Goal: Task Accomplishment & Management: Manage account settings

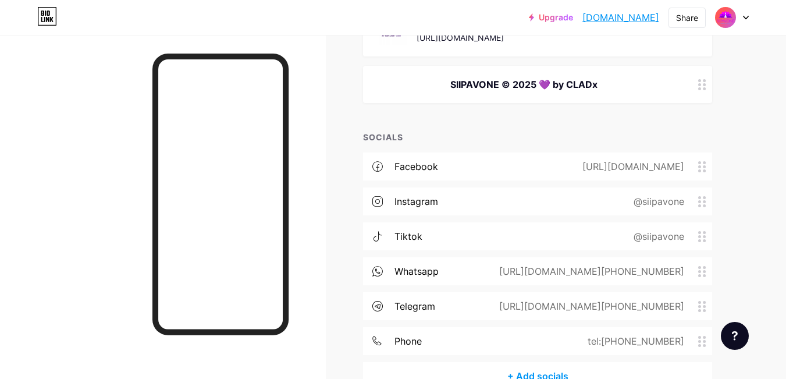
scroll to position [407, 0]
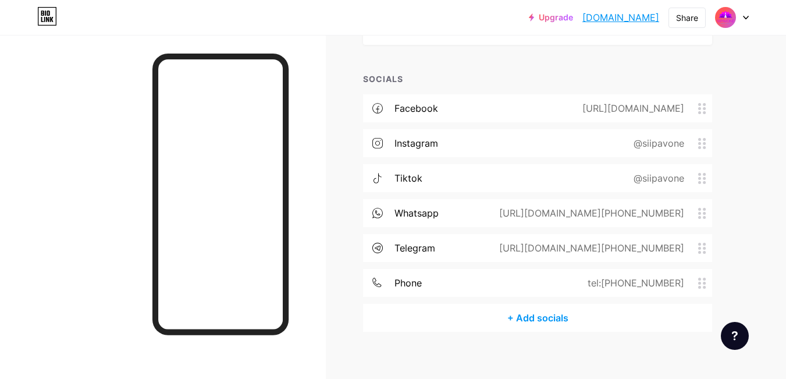
click at [464, 175] on div "tiktok @siipavone" at bounding box center [537, 178] width 349 height 28
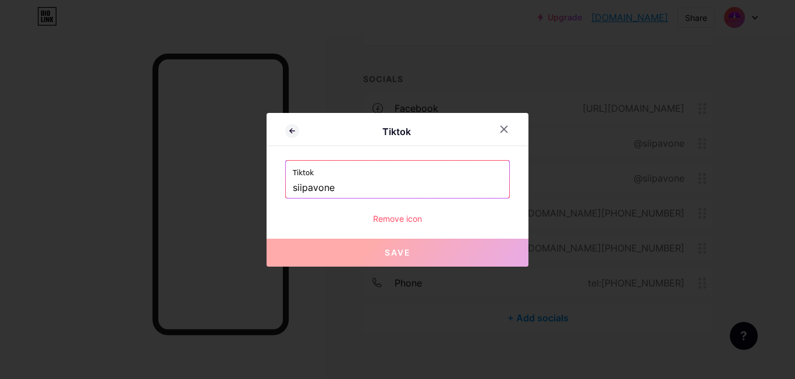
click at [287, 187] on div "Tiktok siipavone" at bounding box center [397, 179] width 223 height 37
click at [293, 187] on input "siipavone" at bounding box center [397, 188] width 209 height 20
click at [293, 188] on input "siipavone" at bounding box center [397, 188] width 209 height 20
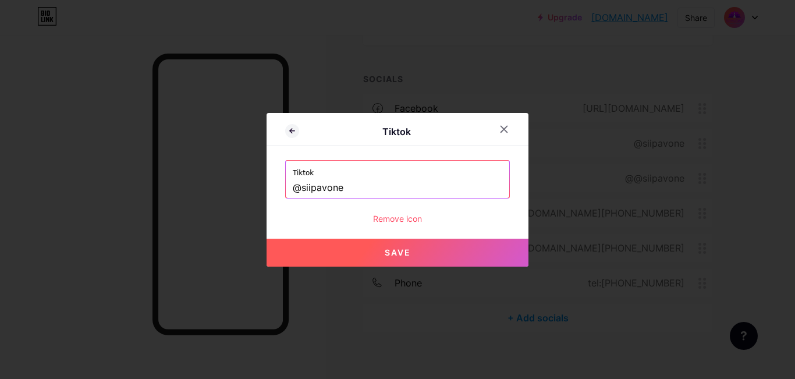
click at [362, 256] on button "Save" at bounding box center [397, 253] width 262 height 28
type input "[URL][DOMAIN_NAME]"
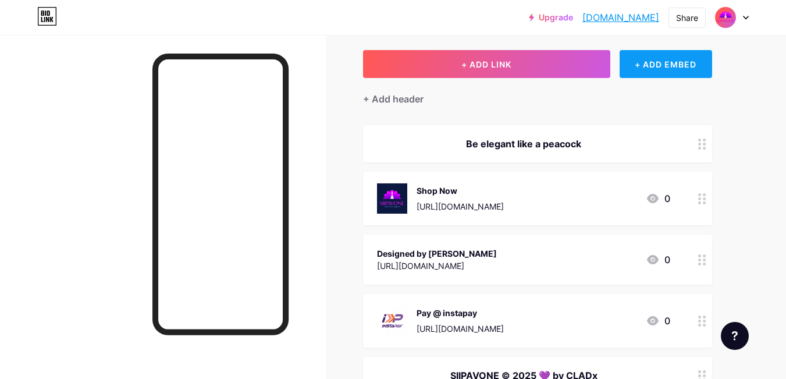
scroll to position [0, 0]
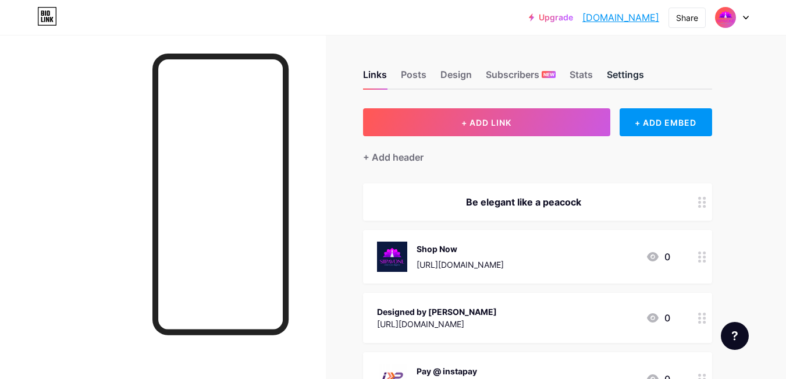
click at [624, 74] on div "Settings" at bounding box center [625, 77] width 37 height 21
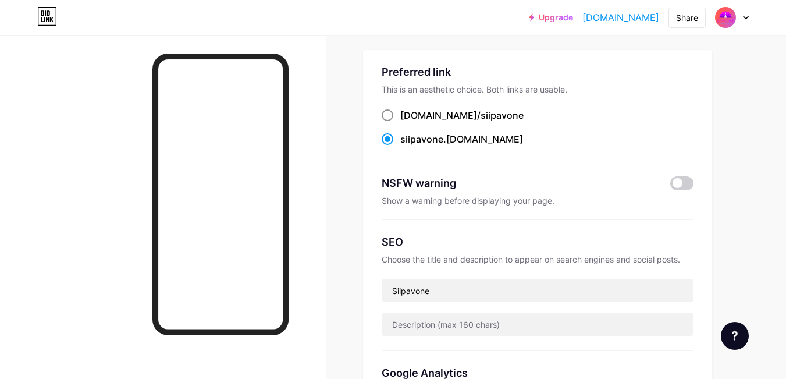
scroll to position [116, 0]
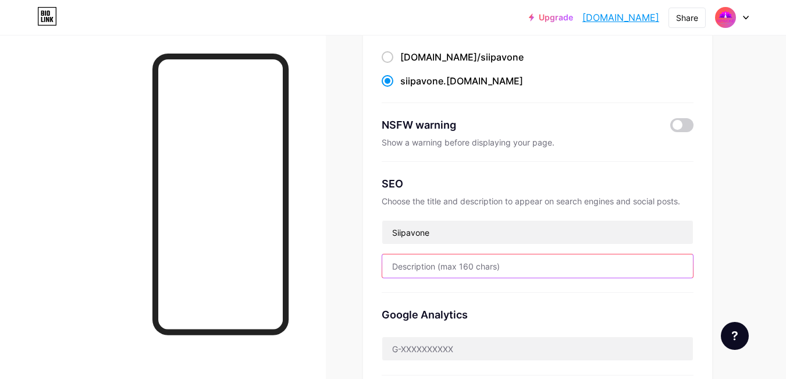
click at [444, 268] on input "text" at bounding box center [537, 265] width 311 height 23
type input "Unleash your elegance"
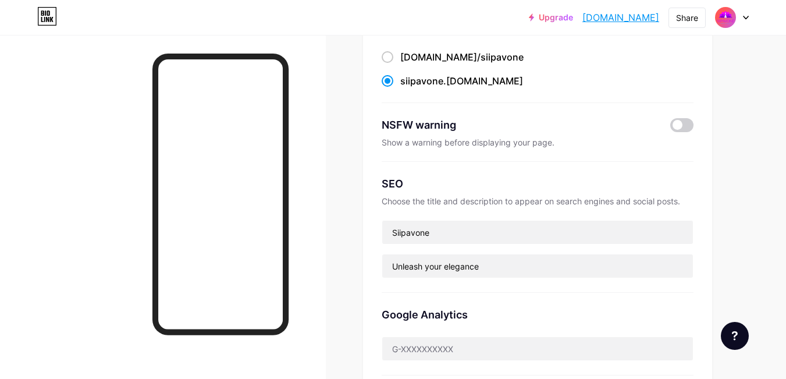
click at [355, 220] on div "Links Posts Design Subscribers NEW Stats Settings Preferred link This is an aes…" at bounding box center [380, 378] width 761 height 918
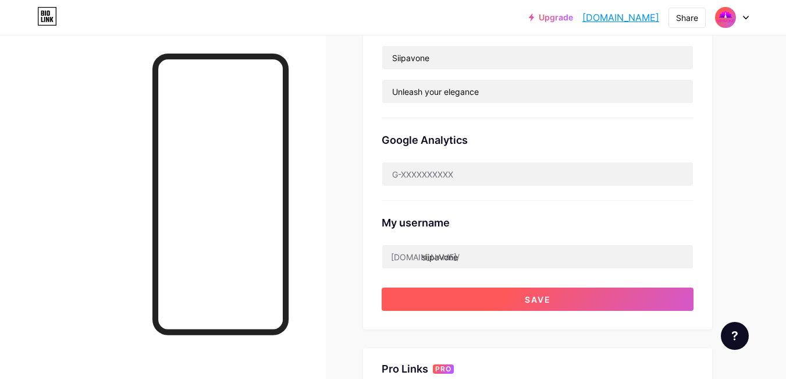
click at [497, 298] on button "Save" at bounding box center [538, 298] width 312 height 23
